Goal: Task Accomplishment & Management: Complete application form

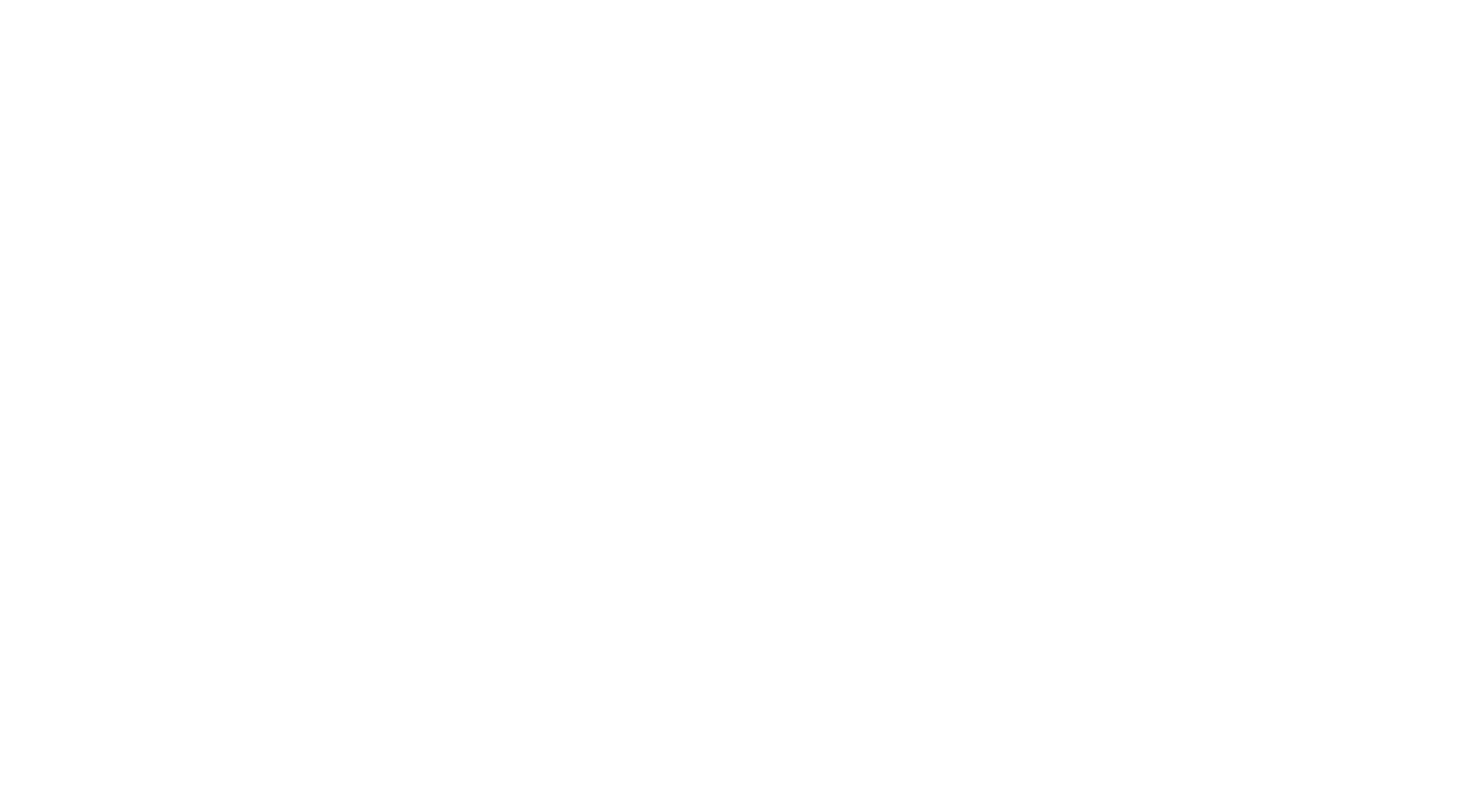
select select "*"
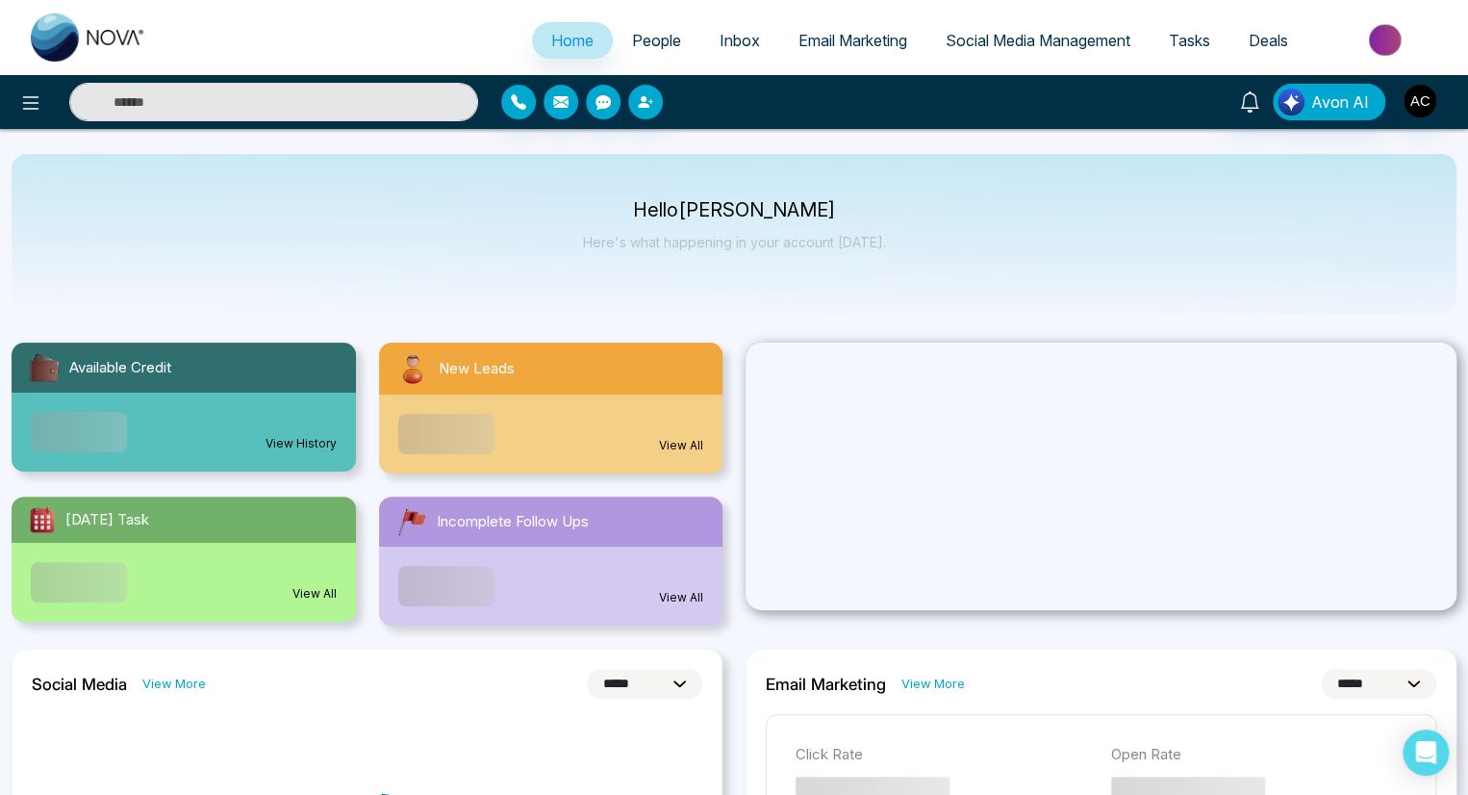
click at [643, 40] on span "People" at bounding box center [656, 40] width 49 height 19
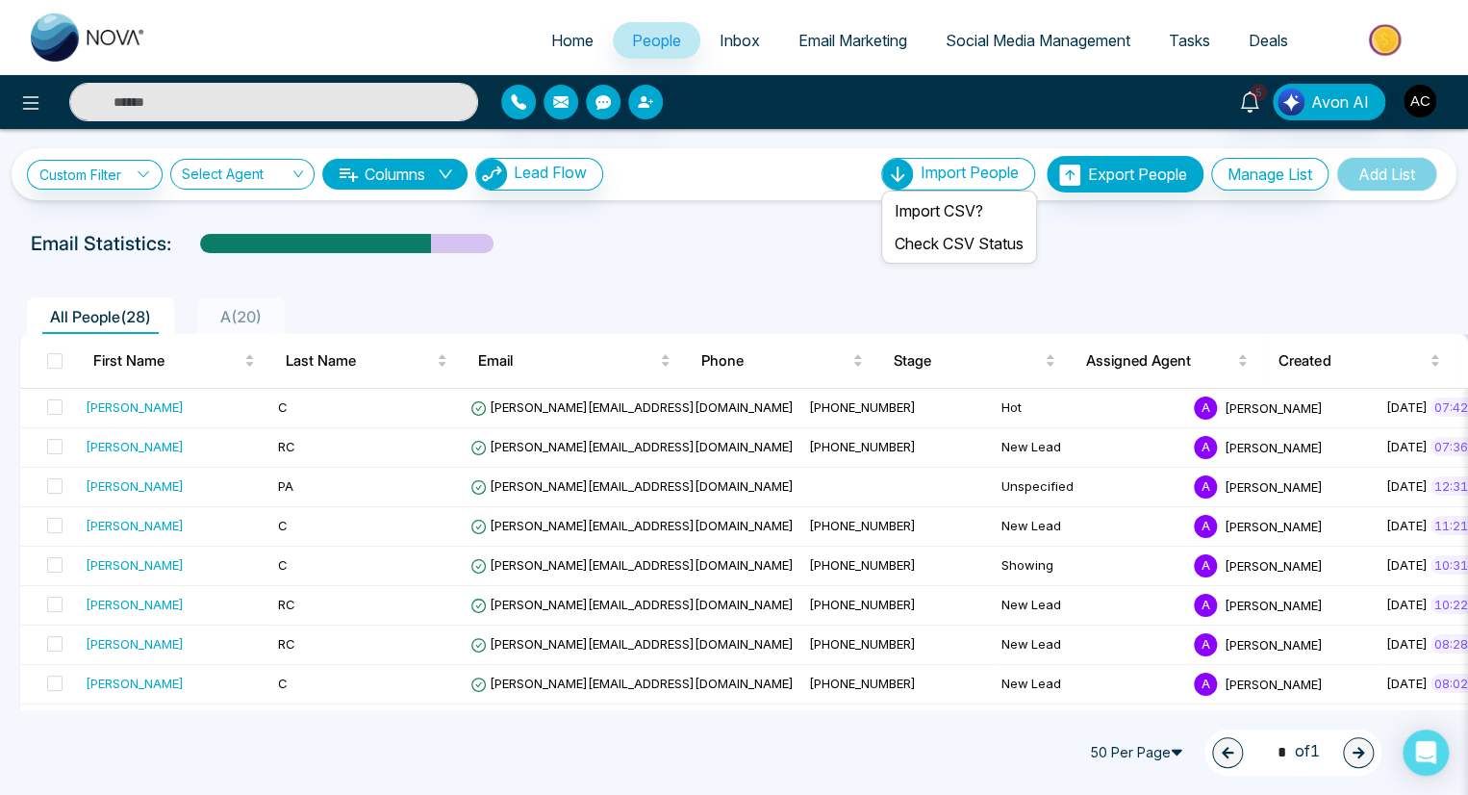
click at [961, 172] on span "Import People" at bounding box center [970, 172] width 98 height 19
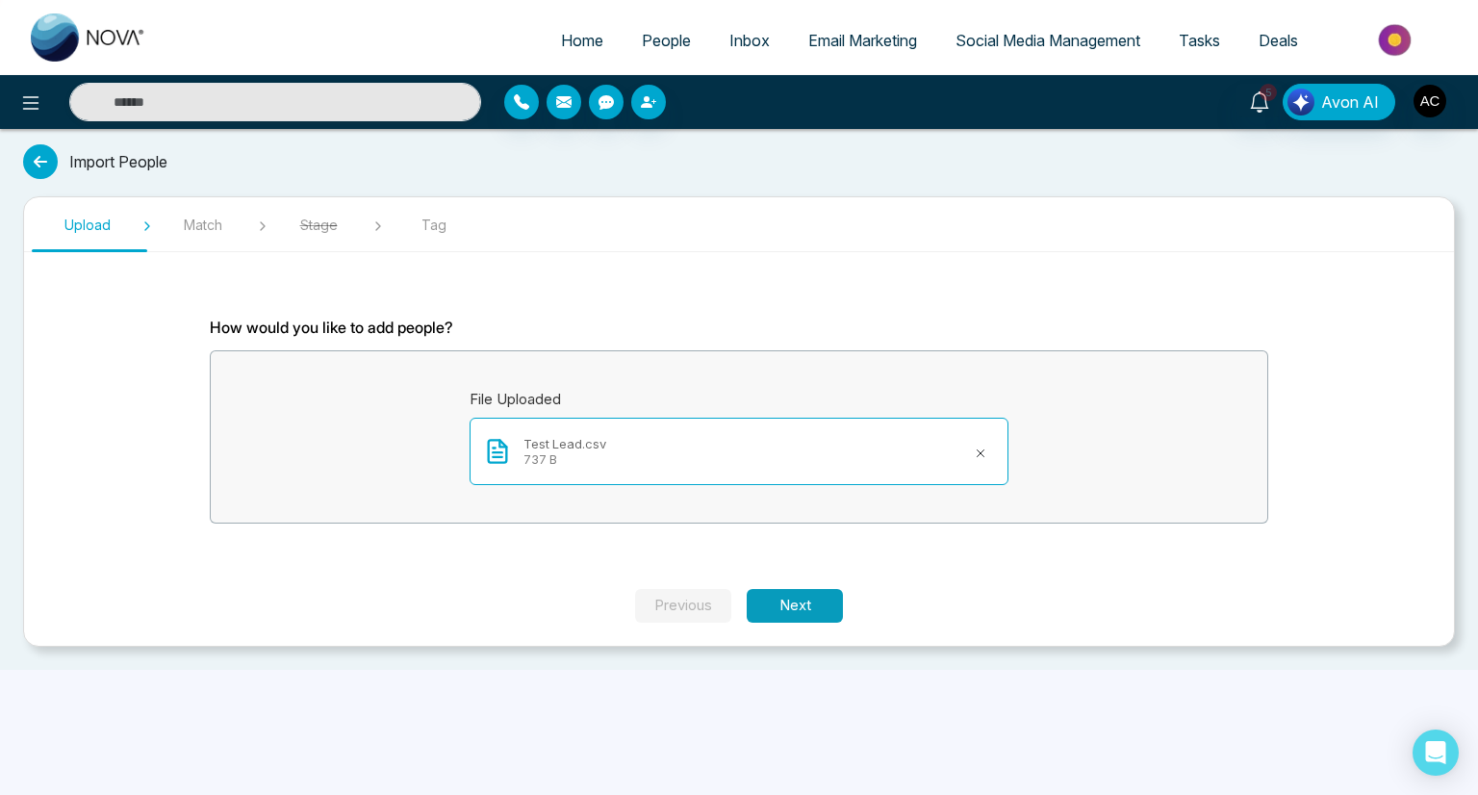
click at [795, 604] on button "Next" at bounding box center [795, 606] width 96 height 34
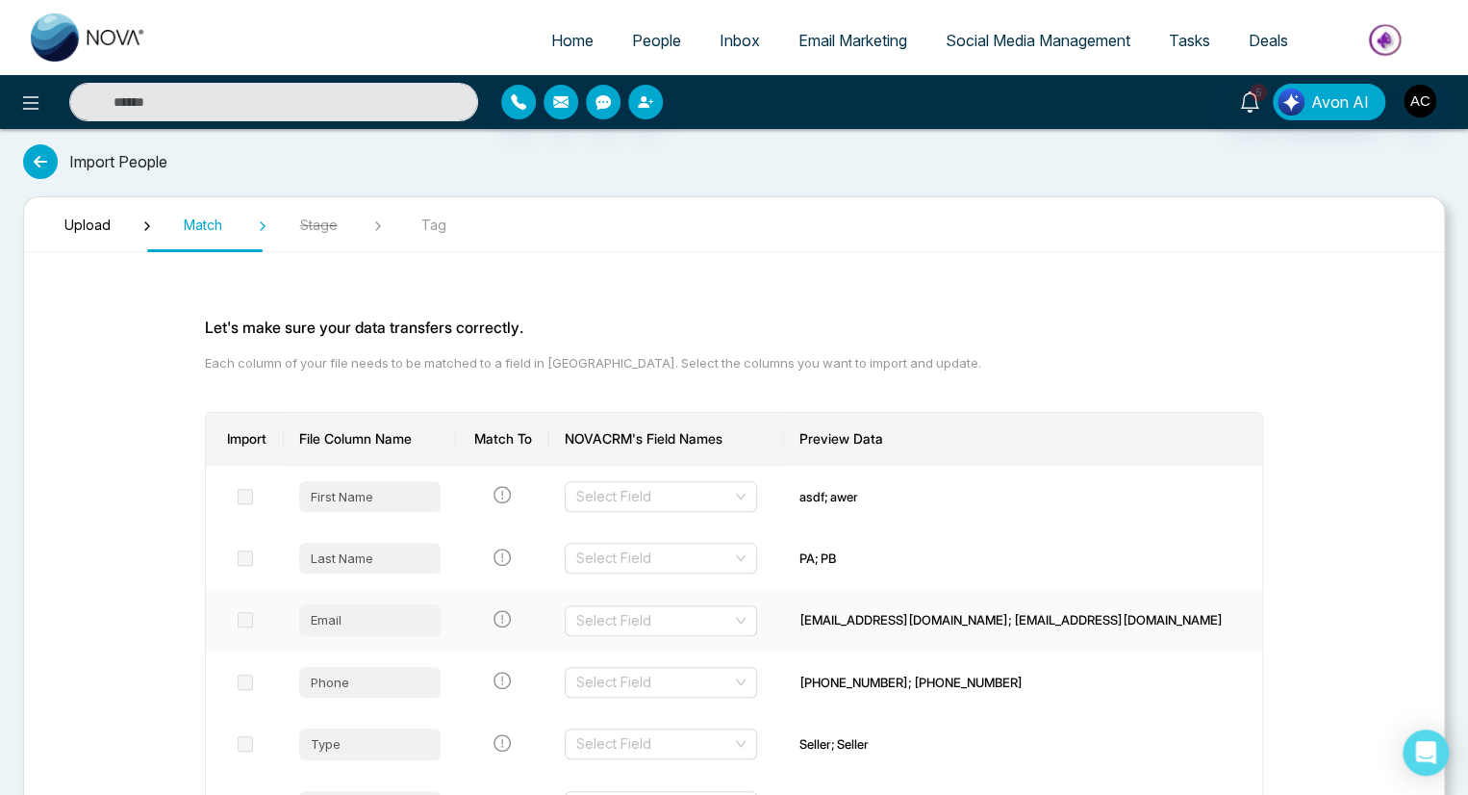
click at [706, 619] on input "search" at bounding box center [654, 620] width 156 height 29
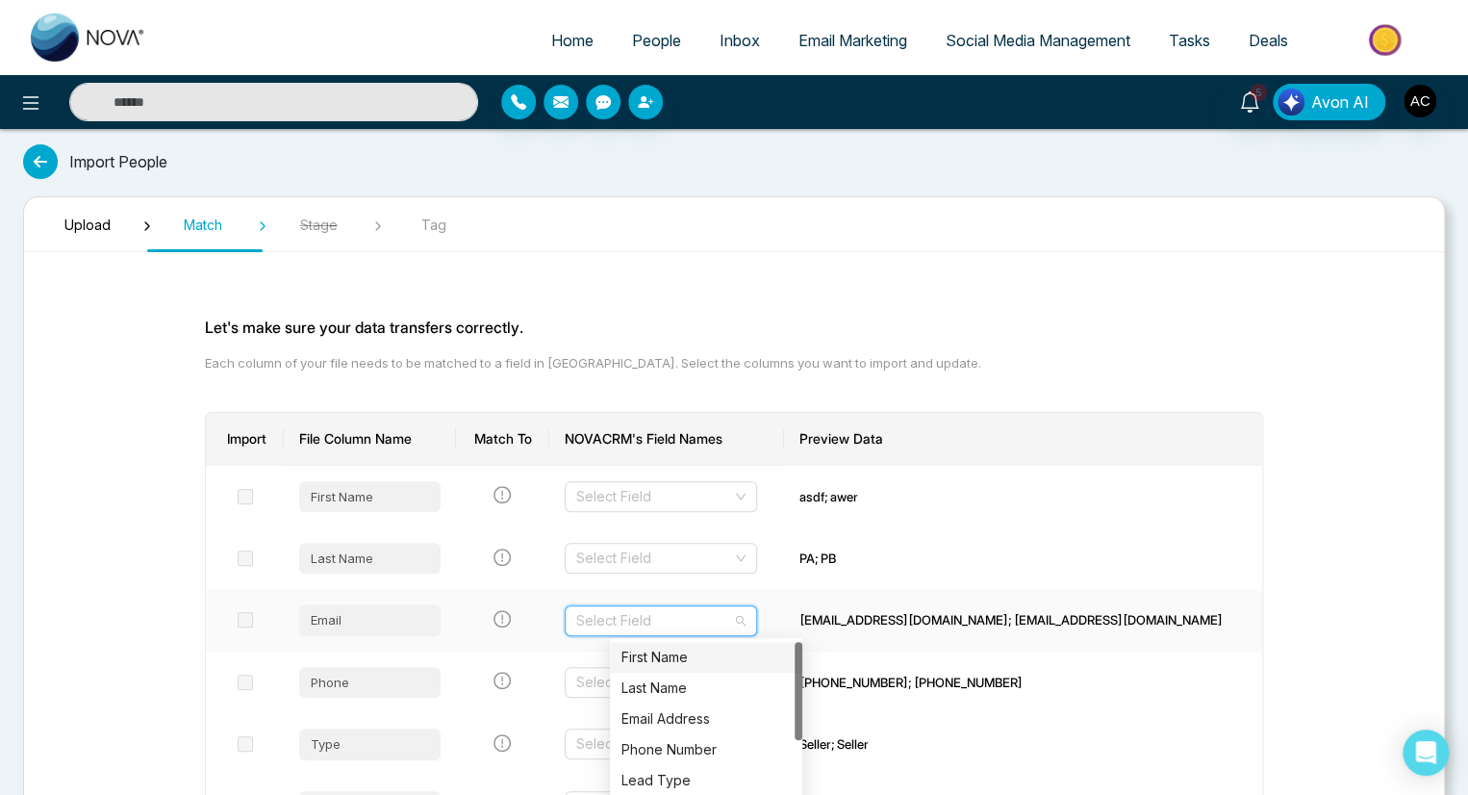
click at [706, 719] on div "Email Address" at bounding box center [706, 718] width 169 height 21
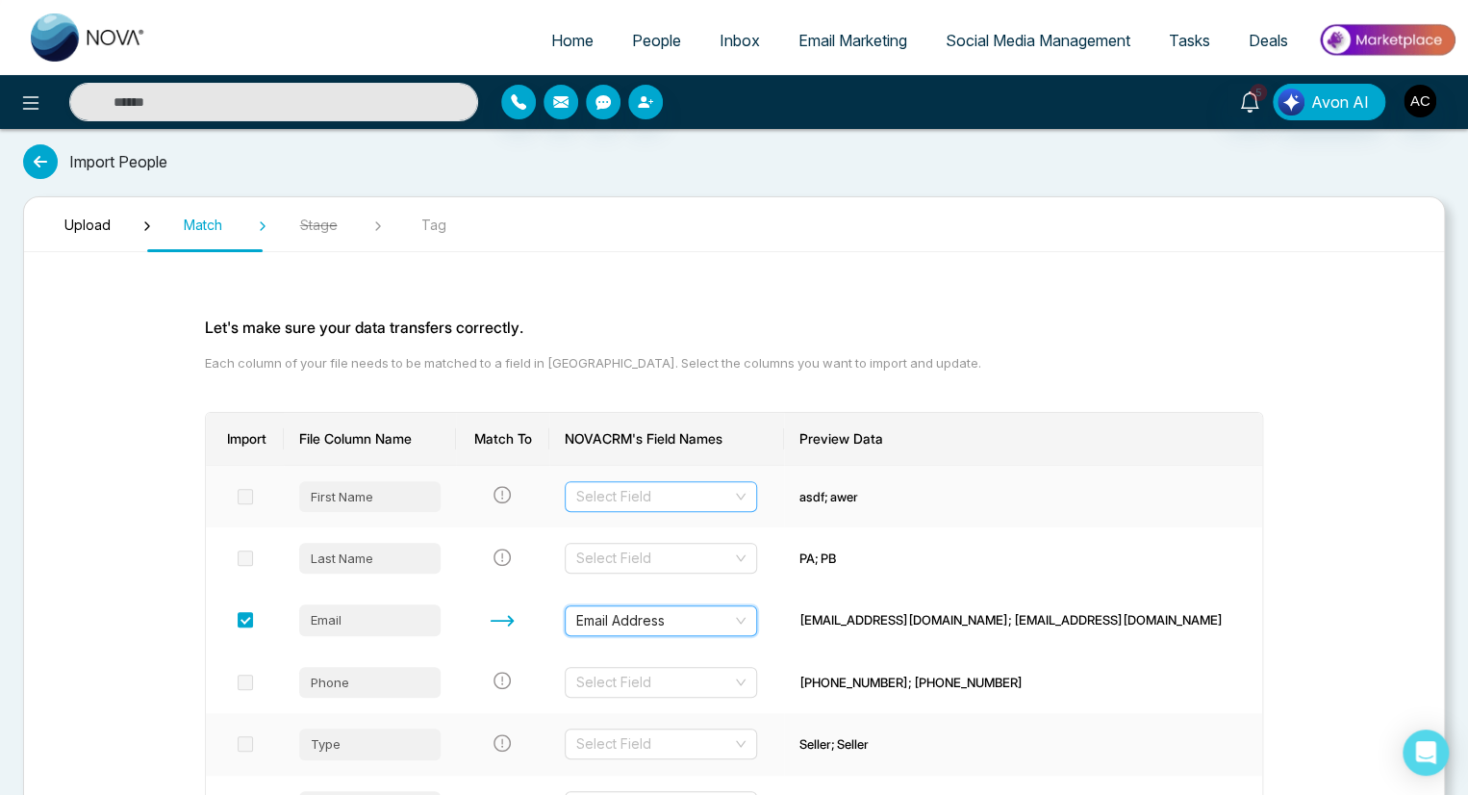
click at [700, 495] on input "search" at bounding box center [654, 496] width 156 height 29
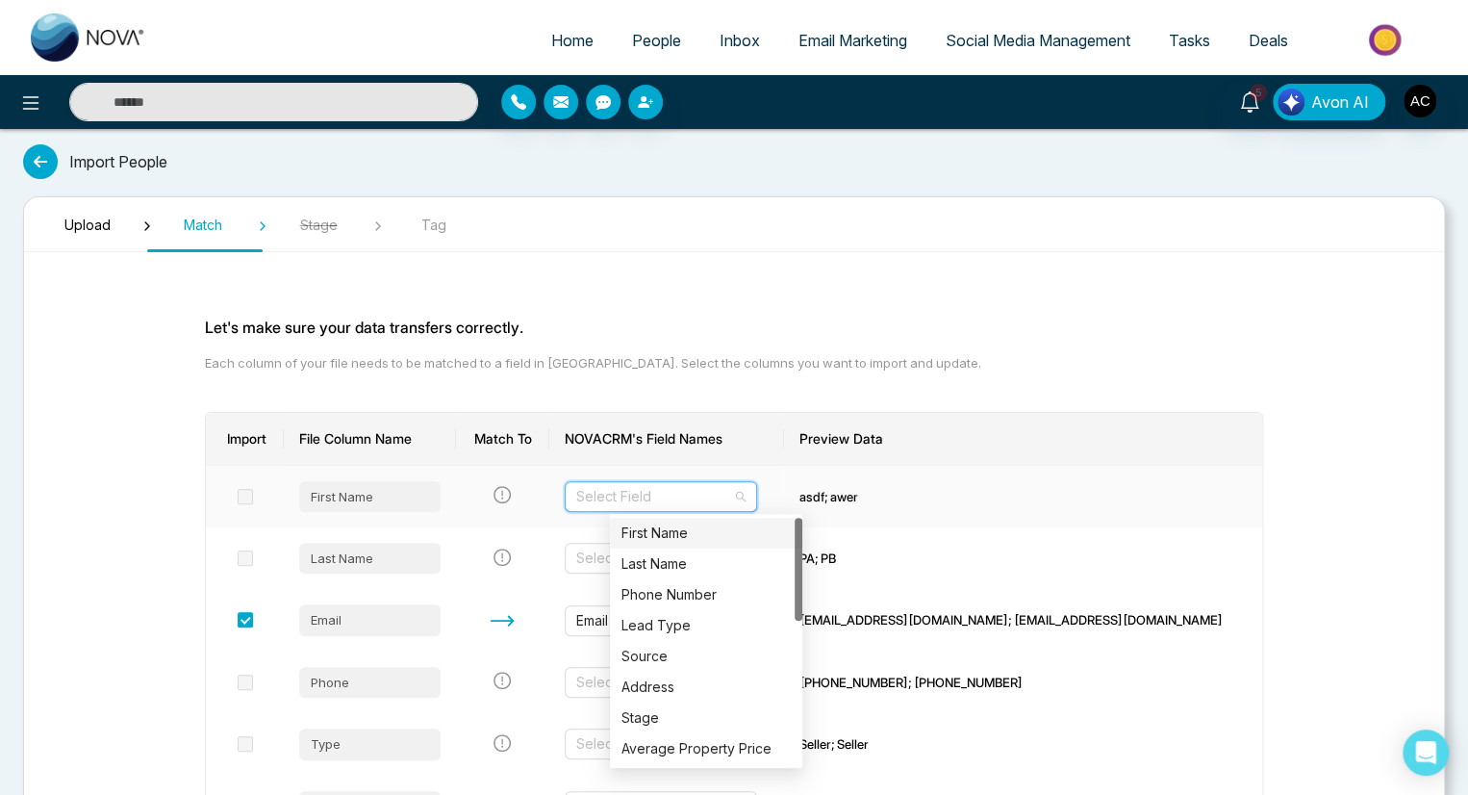
click at [706, 533] on div "First Name" at bounding box center [706, 533] width 169 height 21
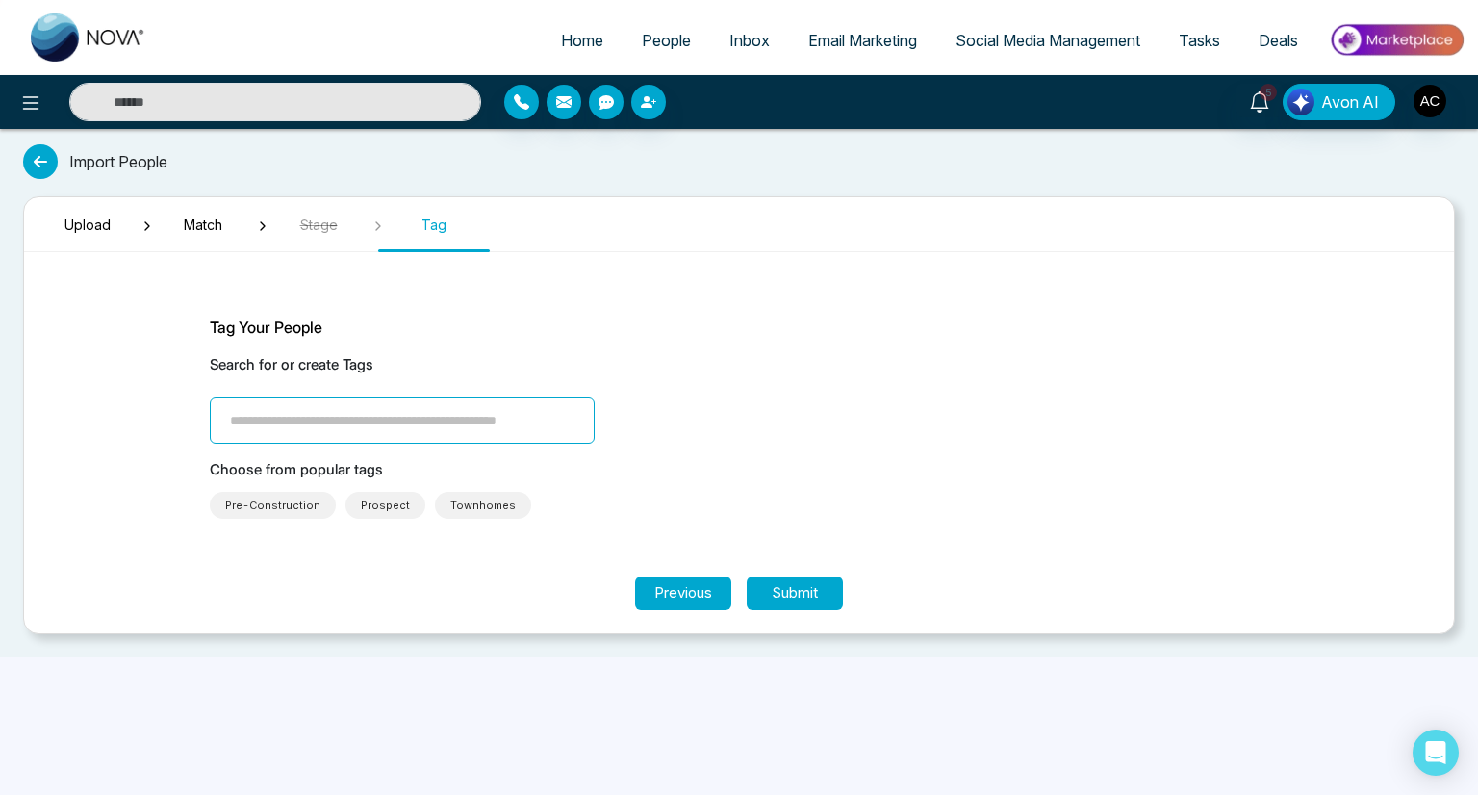
click at [469, 504] on span "Townhomes" at bounding box center [482, 505] width 65 height 19
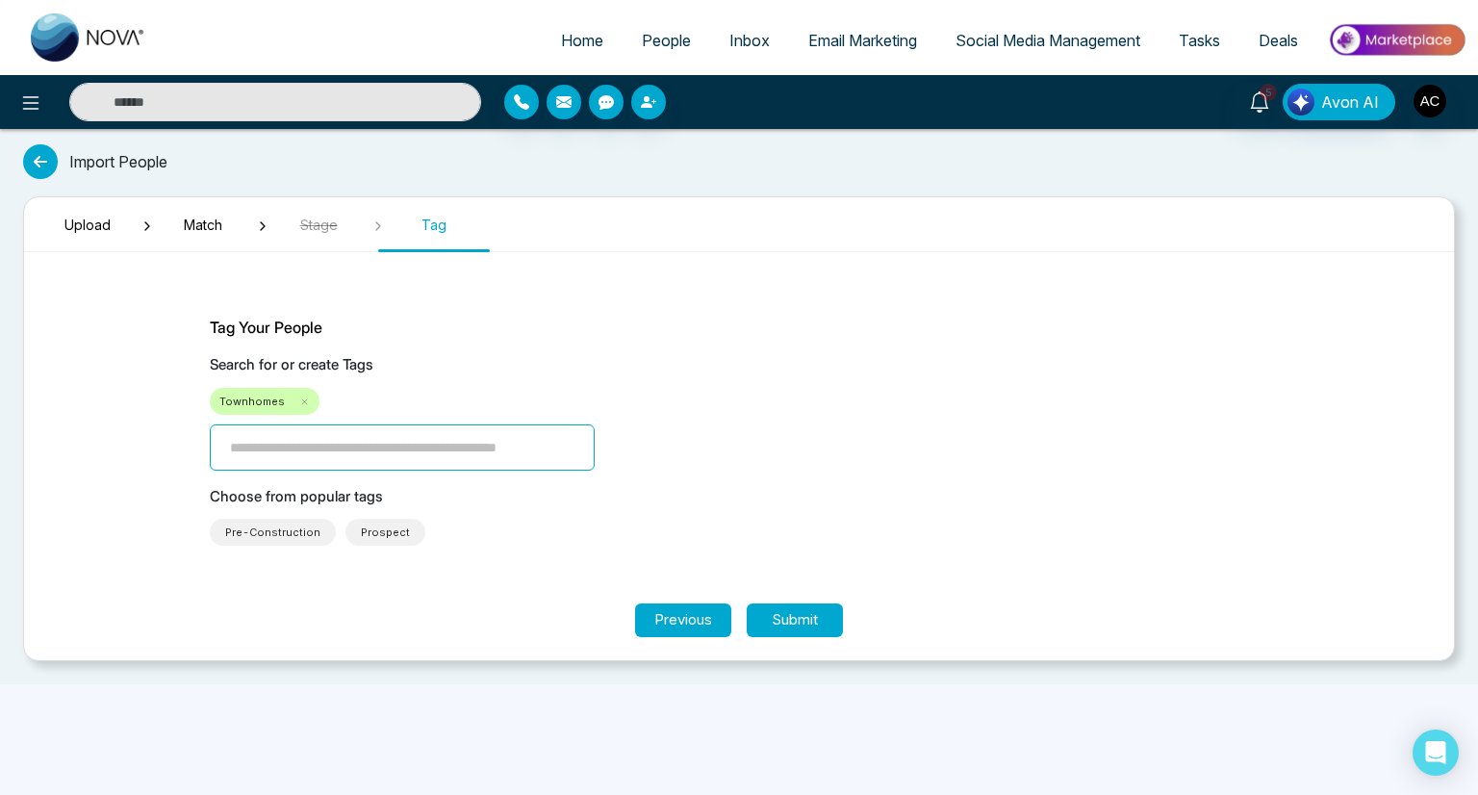
type input "****"
click at [795, 619] on button "Submit" at bounding box center [795, 620] width 96 height 34
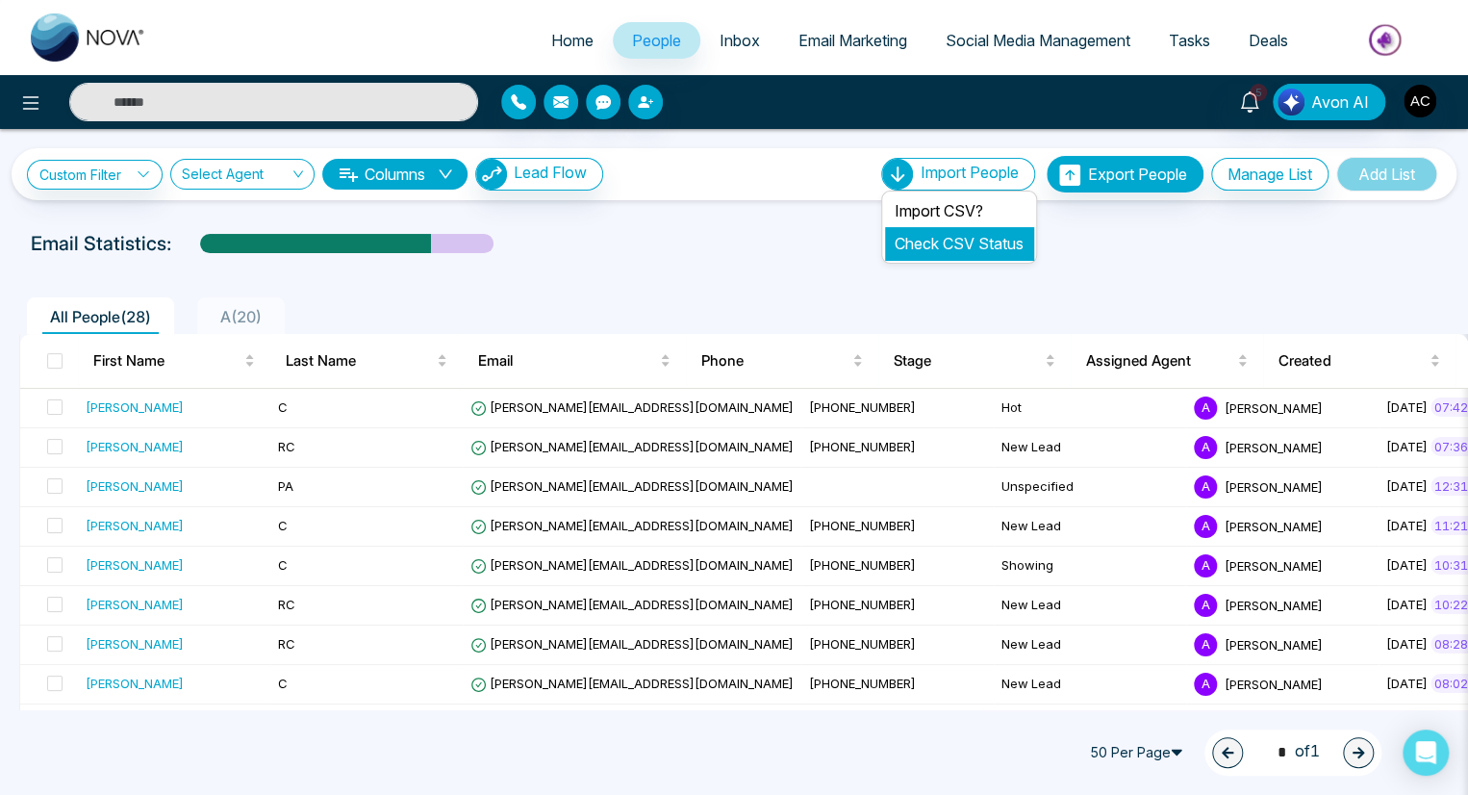
click at [951, 242] on link "Check CSV Status" at bounding box center [959, 243] width 129 height 19
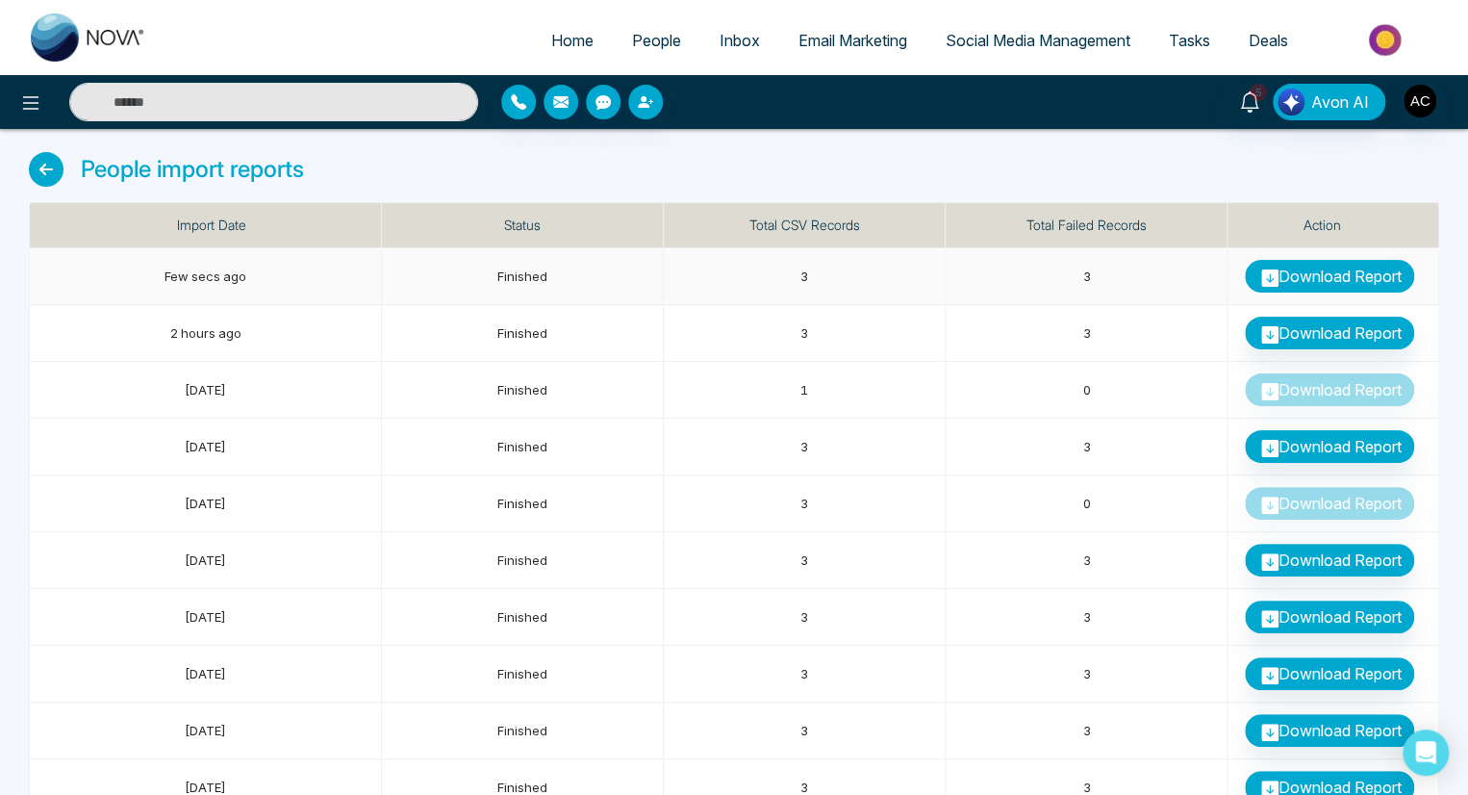
click at [1329, 275] on link "Download Report" at bounding box center [1329, 276] width 169 height 33
